Goal: Information Seeking & Learning: Learn about a topic

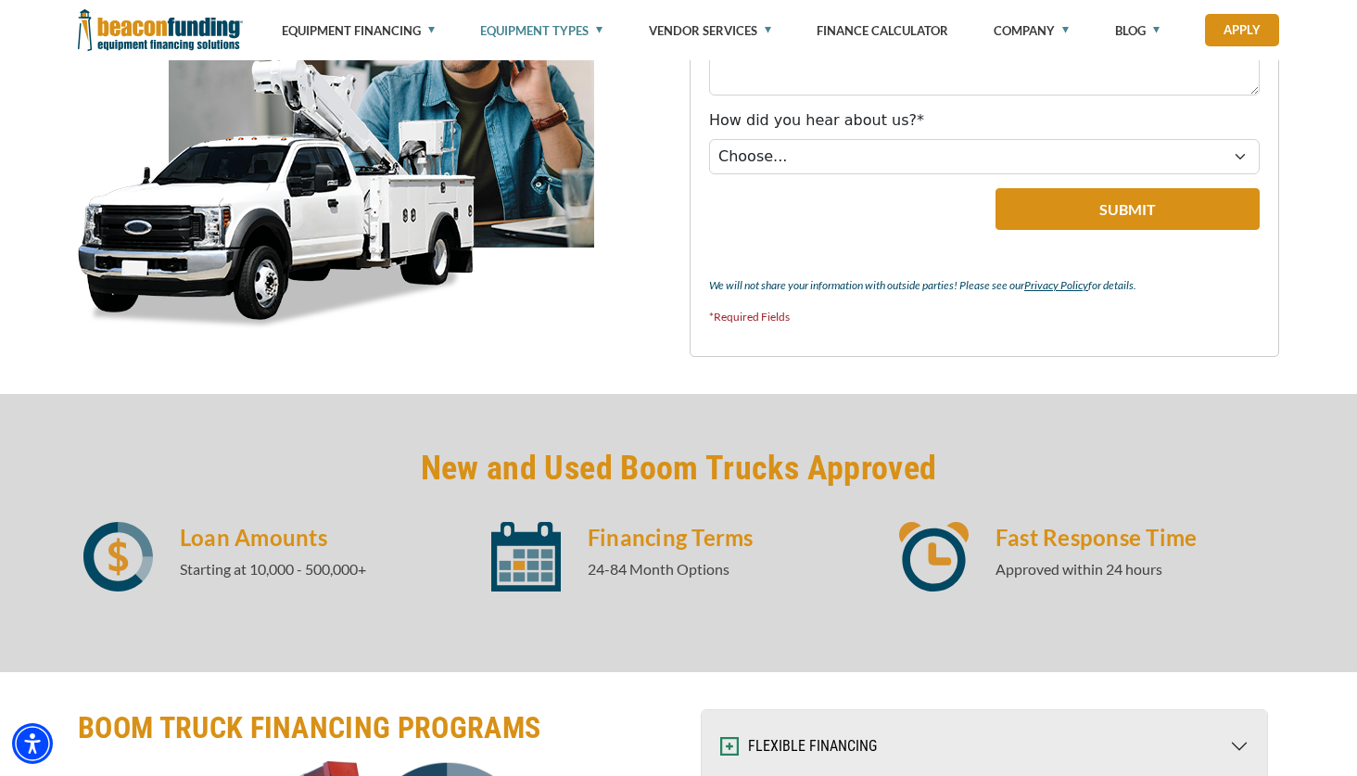
scroll to position [2595, 0]
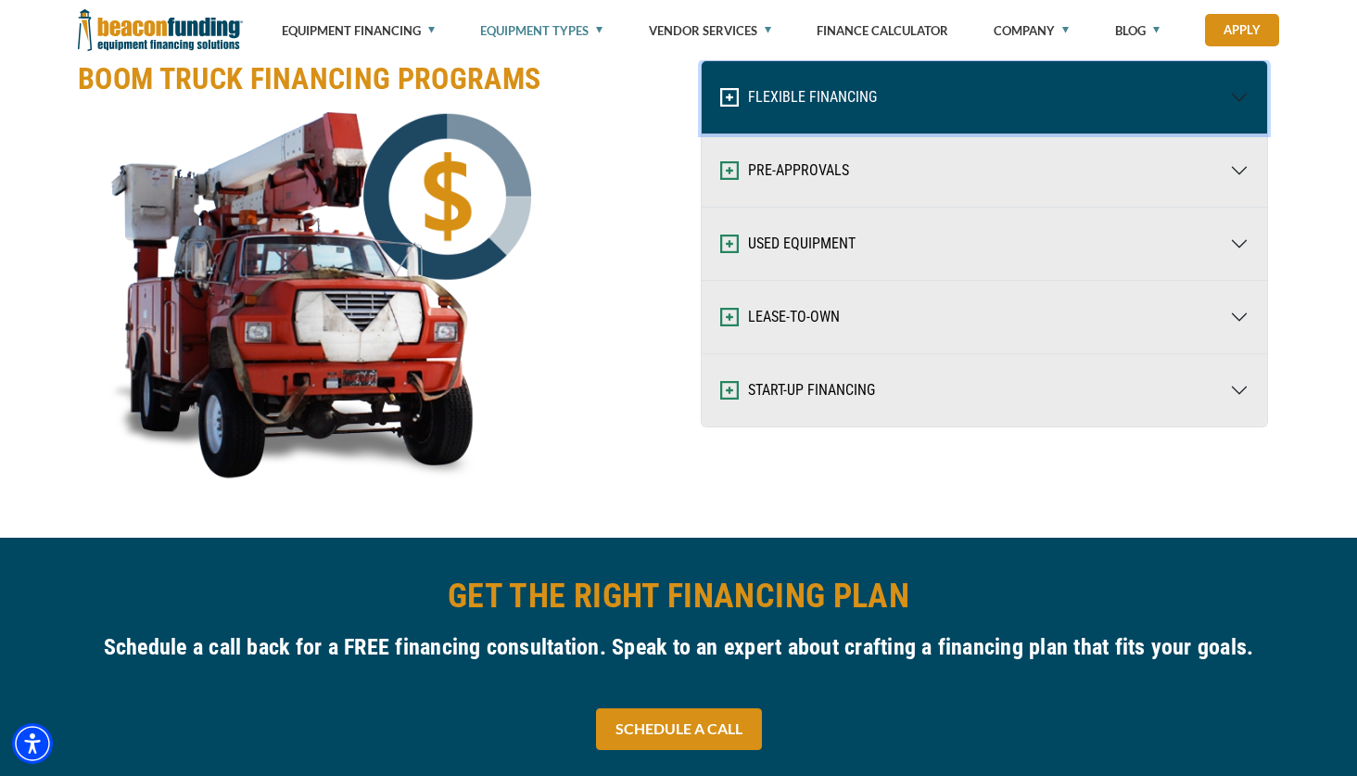
click at [855, 92] on button "FLEXIBLE FINANCING" at bounding box center [983, 97] width 565 height 72
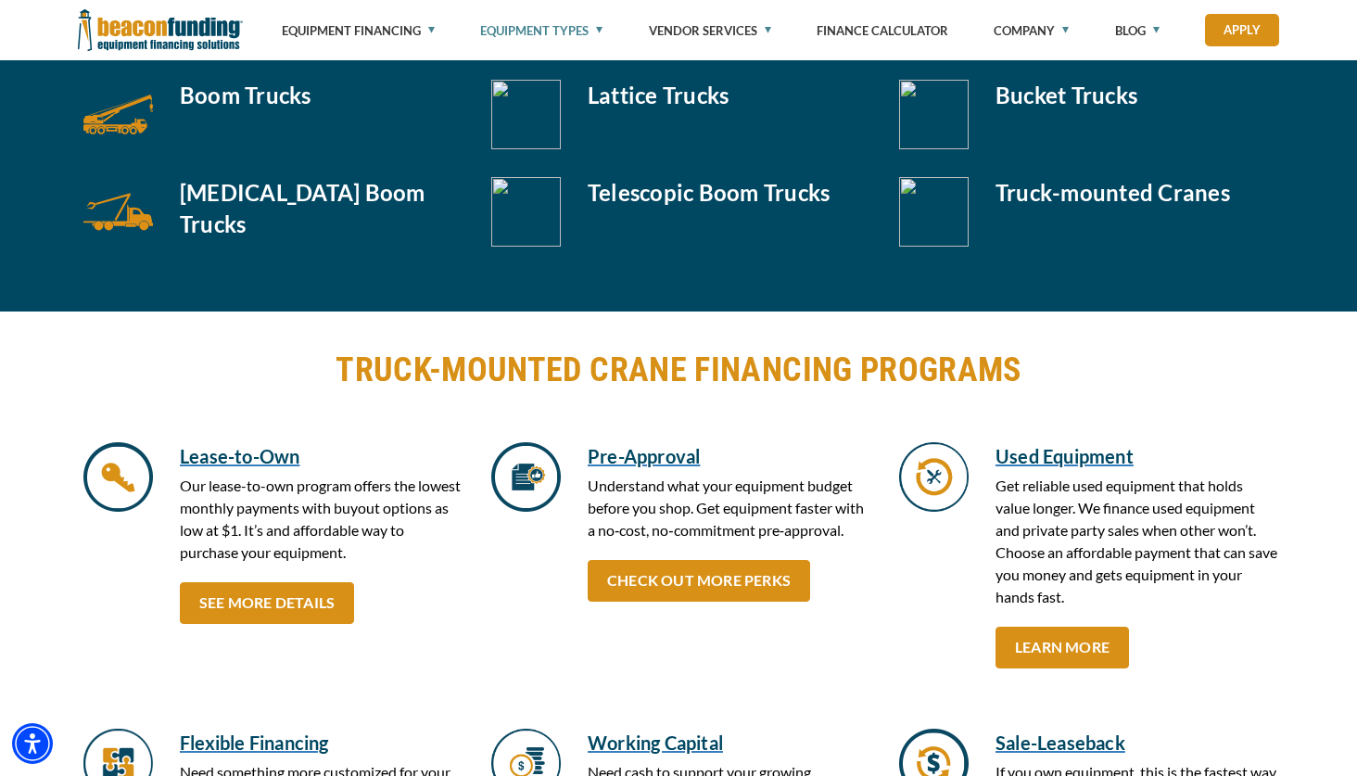
scroll to position [2409, 0]
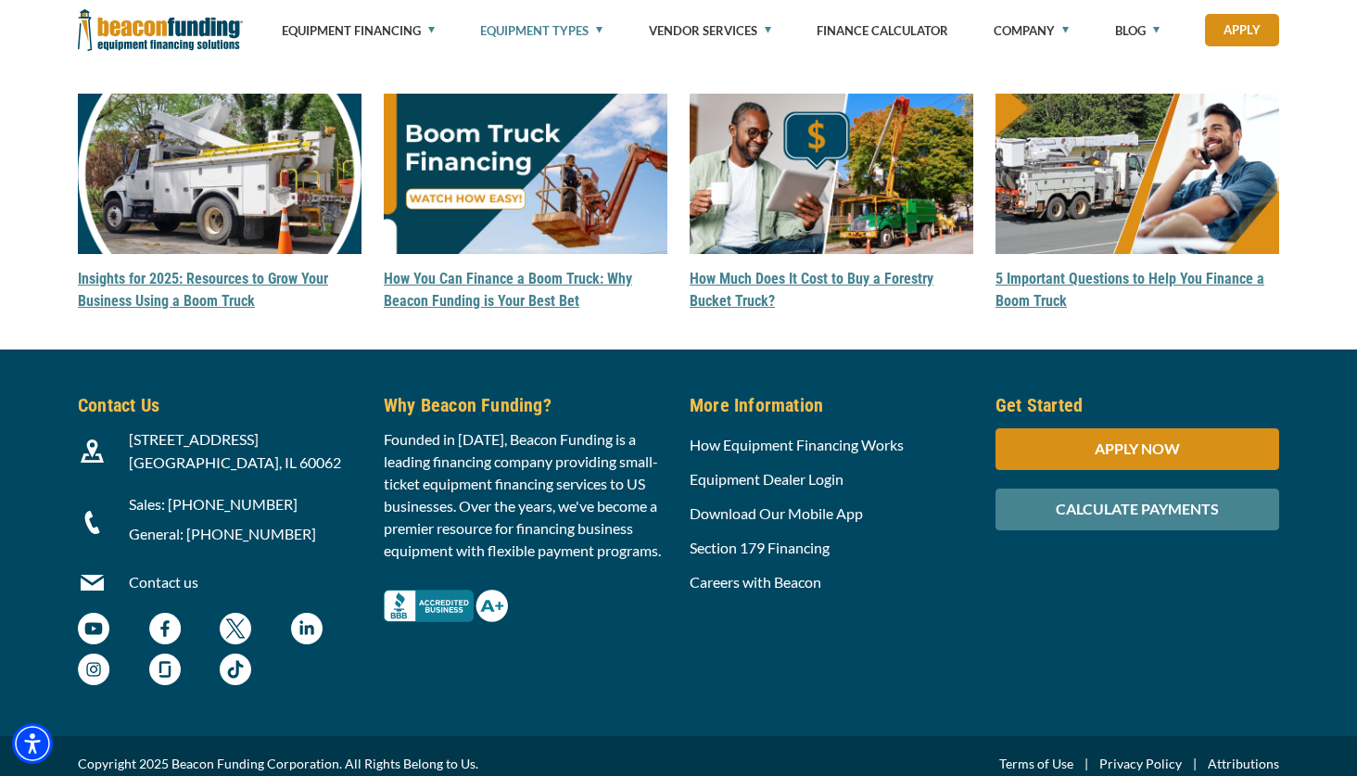
scroll to position [5004, 0]
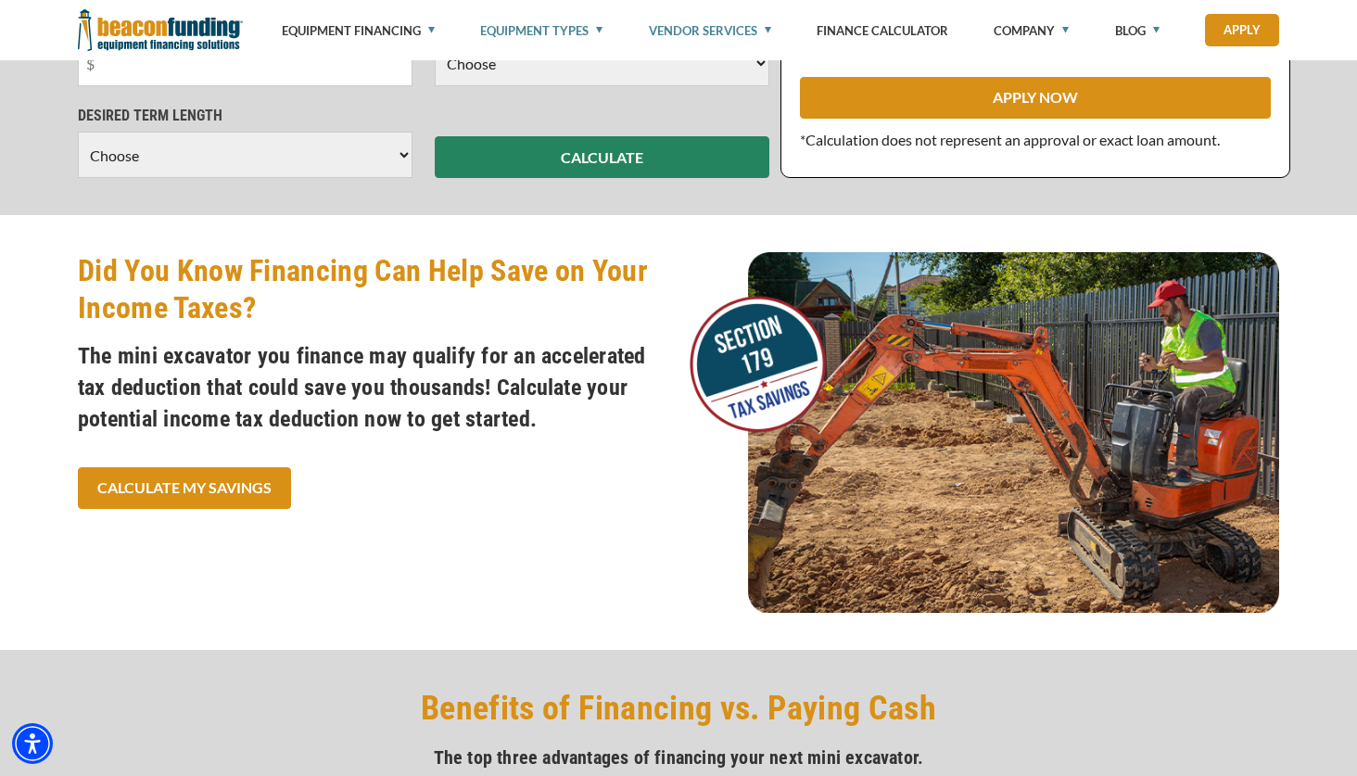
scroll to position [2224, 0]
